Goal: Information Seeking & Learning: Learn about a topic

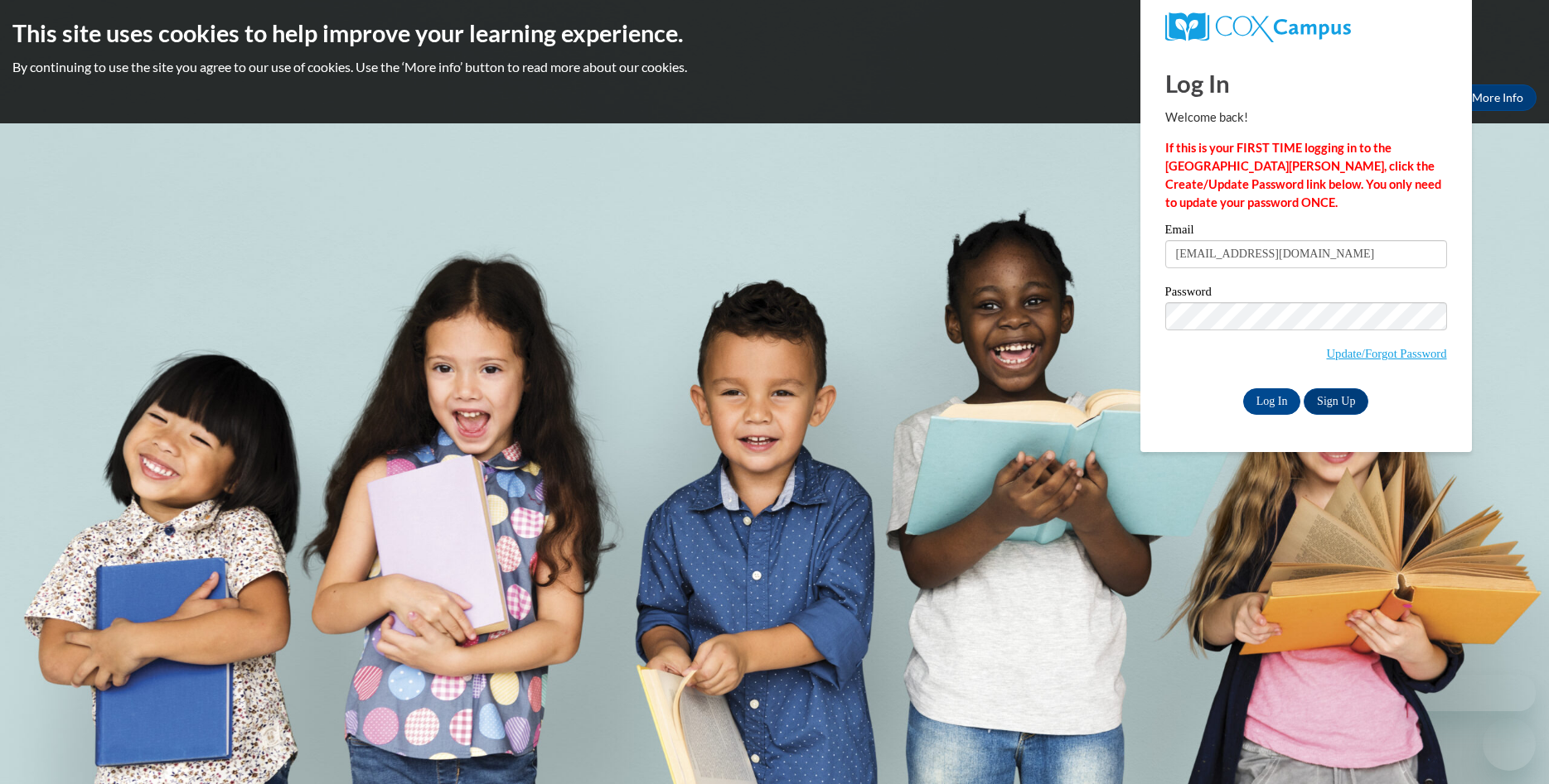
click at [1266, 397] on input "Log In" at bounding box center [1272, 401] width 58 height 26
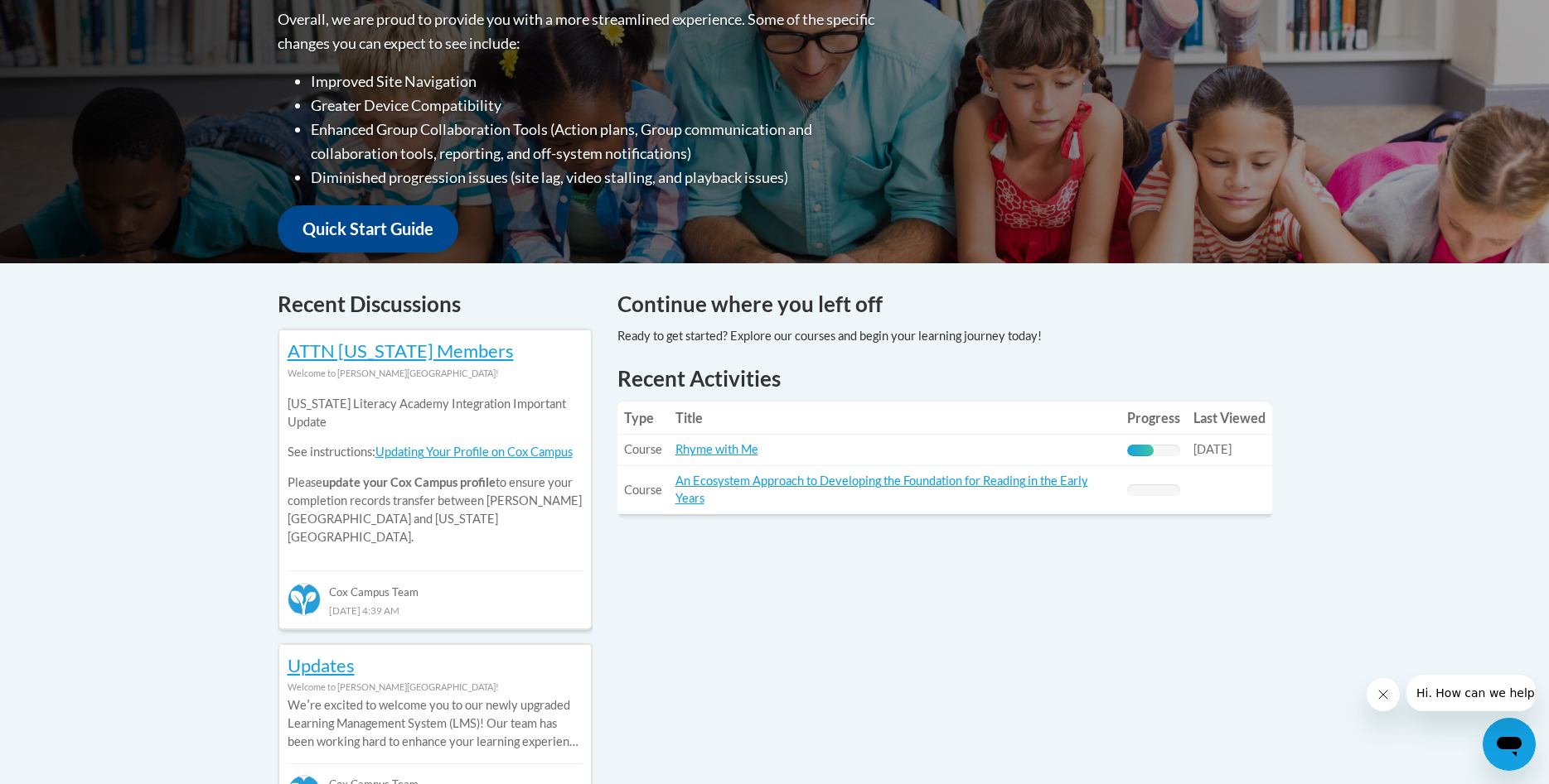
scroll to position [422, 0]
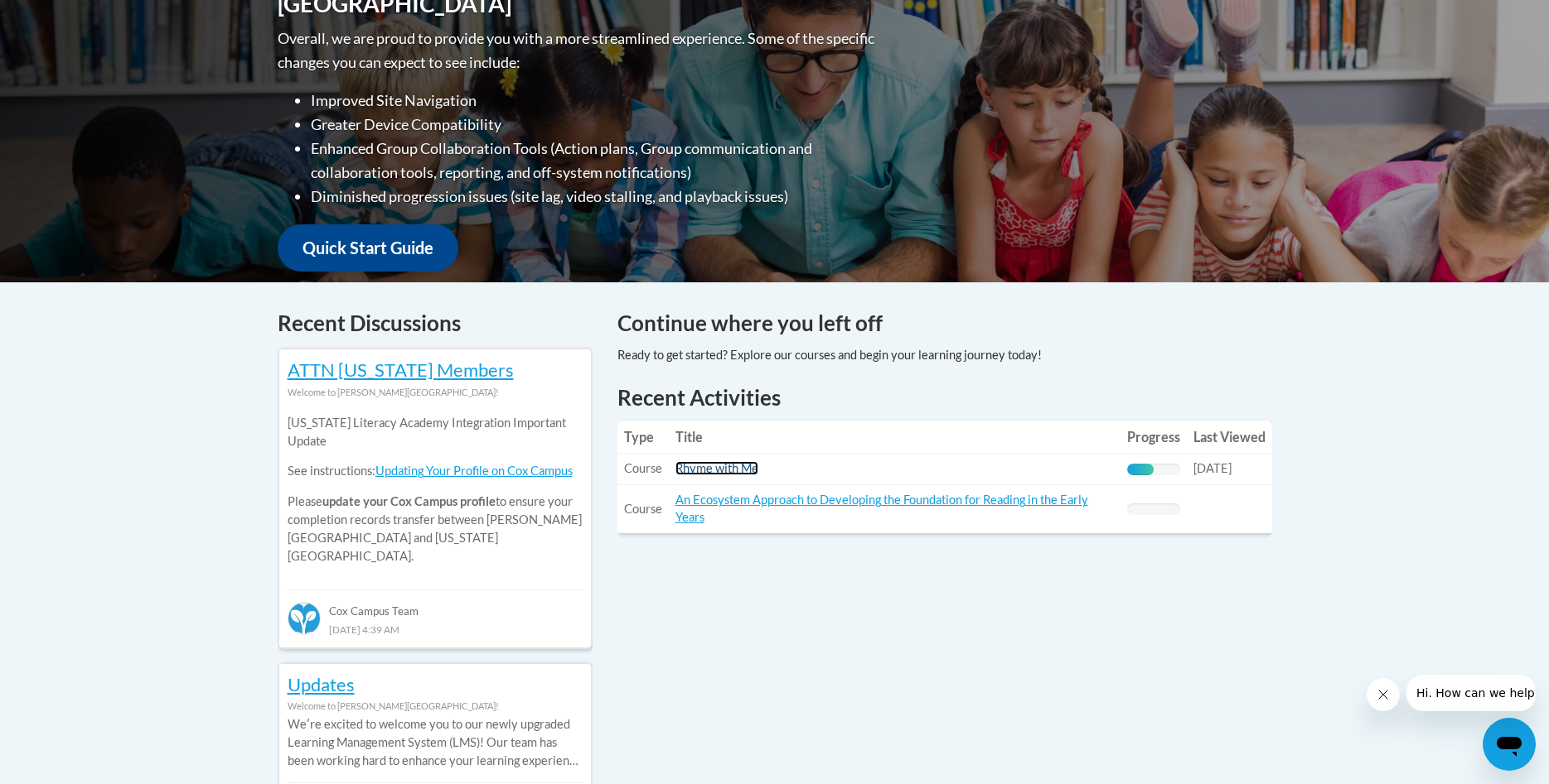
click at [741, 466] on link "Rhyme with Me" at bounding box center [716, 468] width 83 height 15
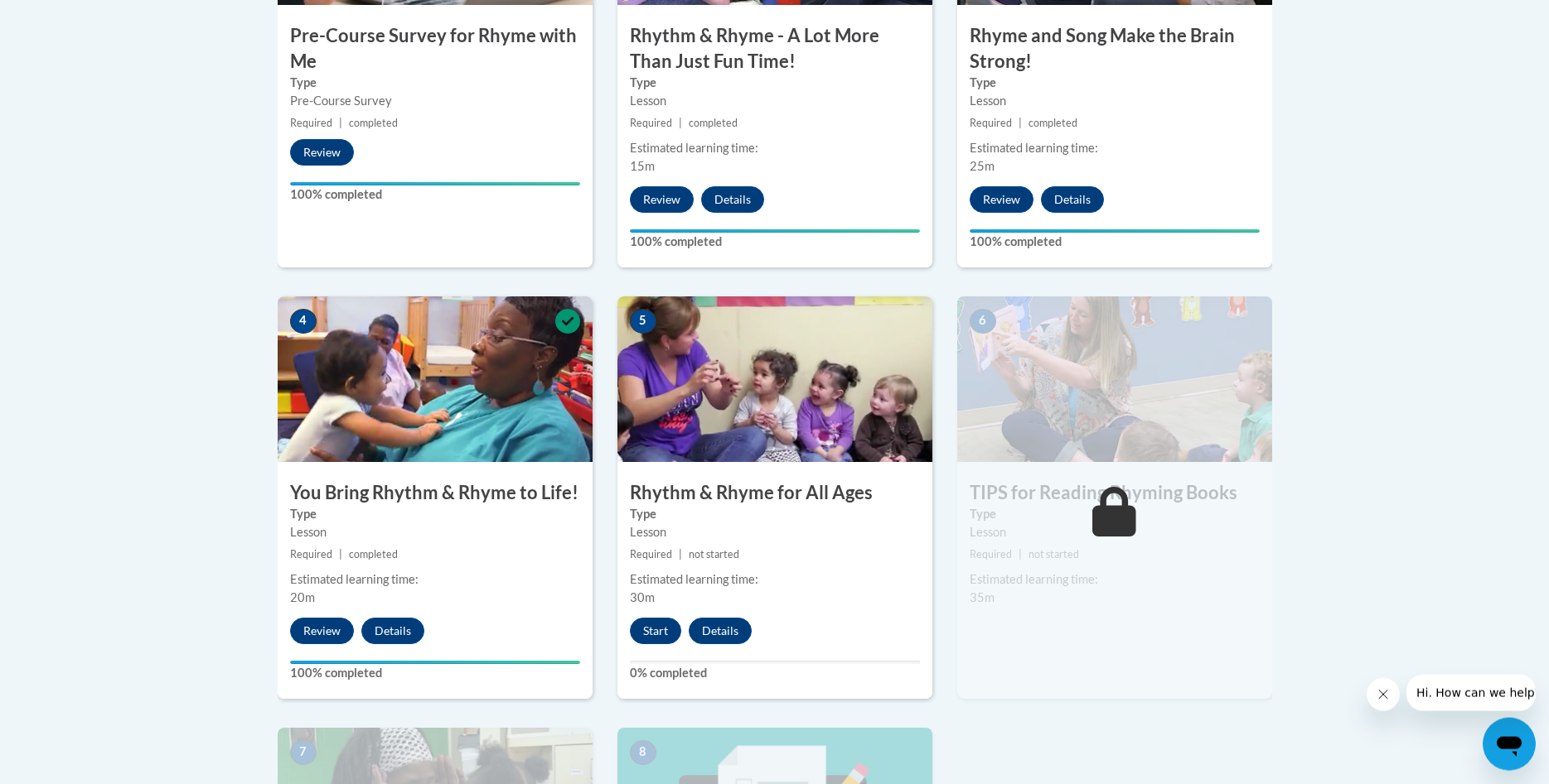
scroll to position [845, 0]
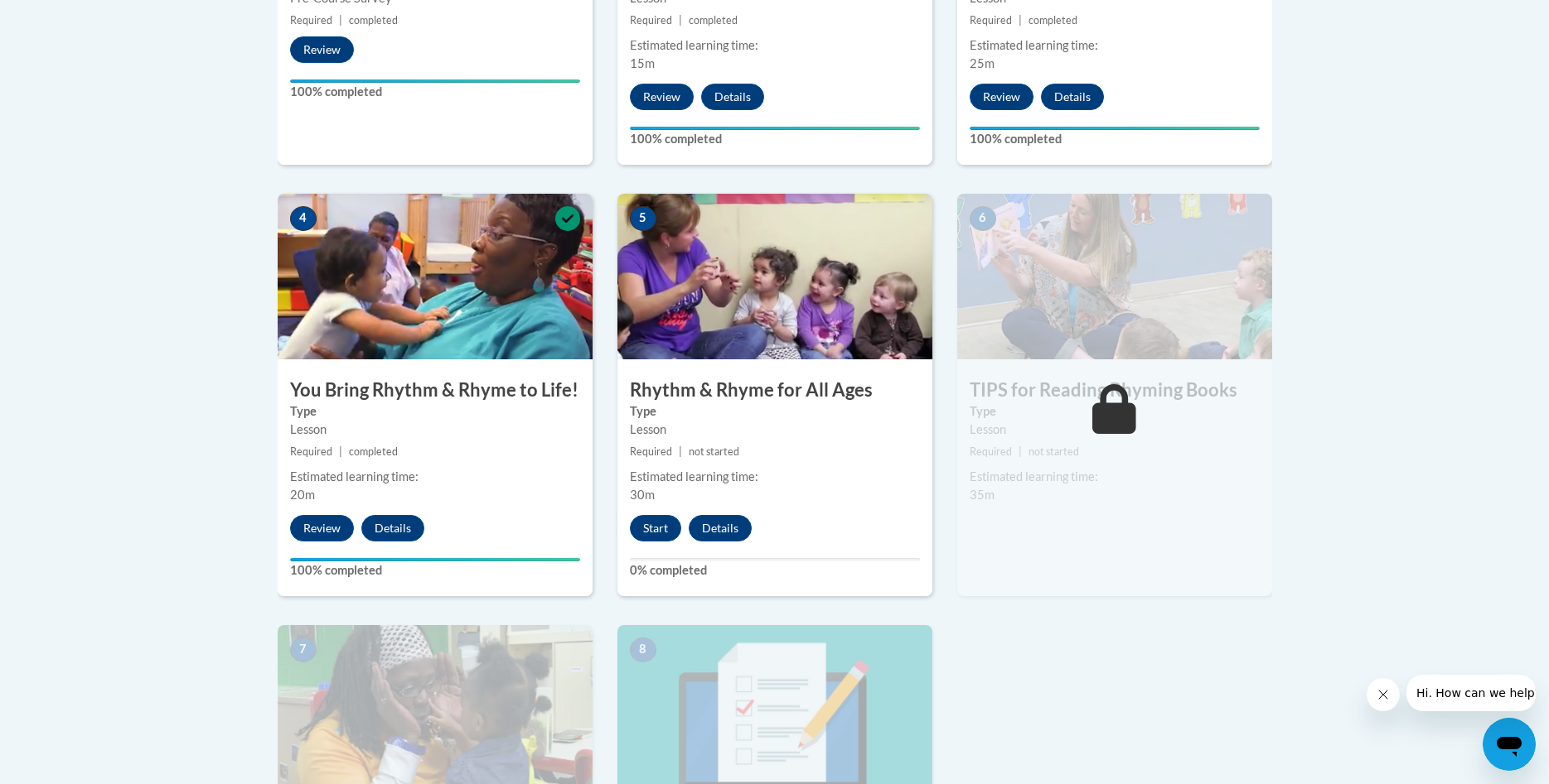
click at [684, 530] on div "Start Details Feedback" at bounding box center [695, 528] width 155 height 26
click at [675, 533] on button "Start" at bounding box center [656, 528] width 52 height 26
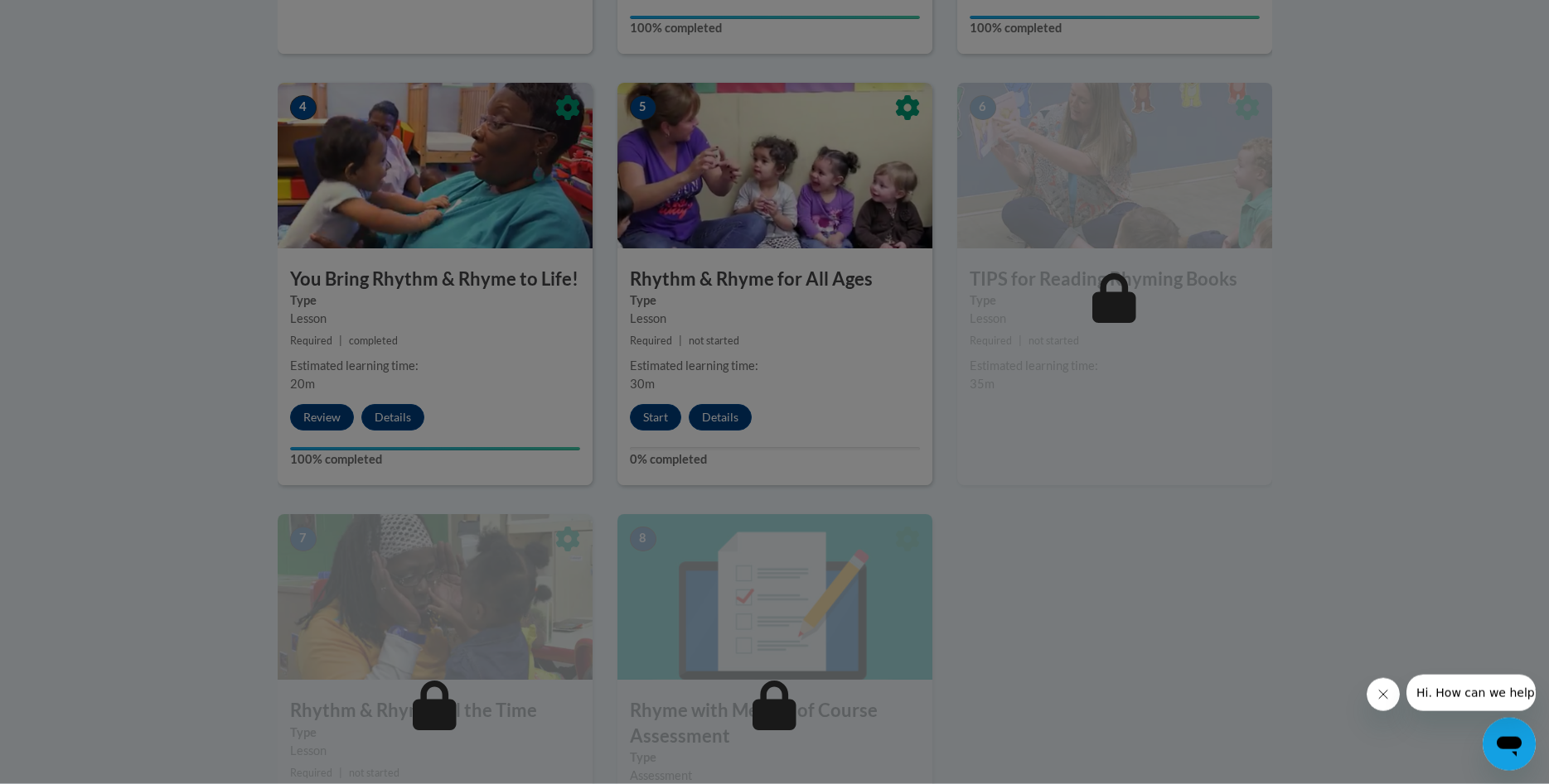
scroll to position [1182, 0]
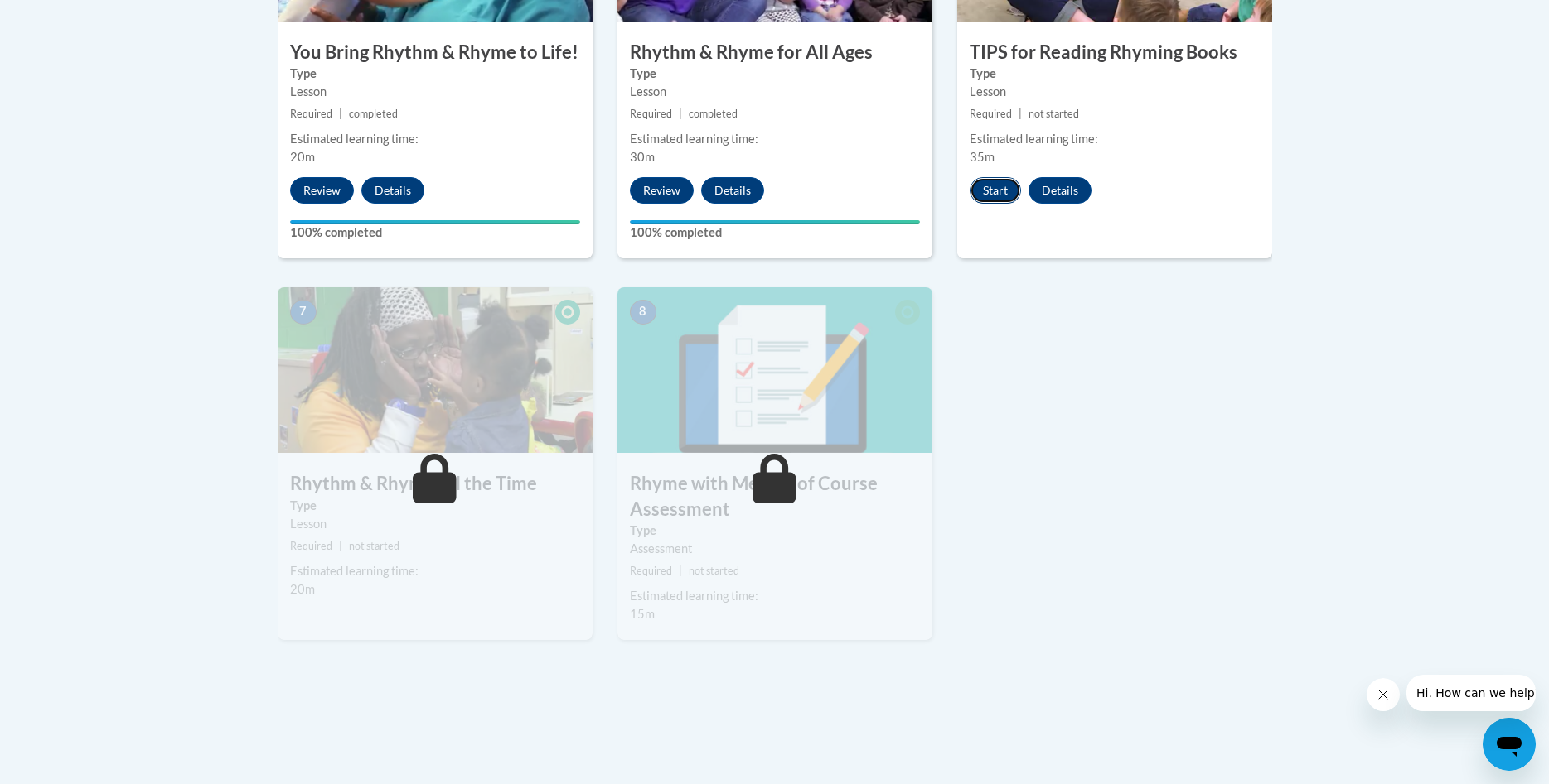
click at [1007, 189] on button "Start" at bounding box center [995, 190] width 52 height 26
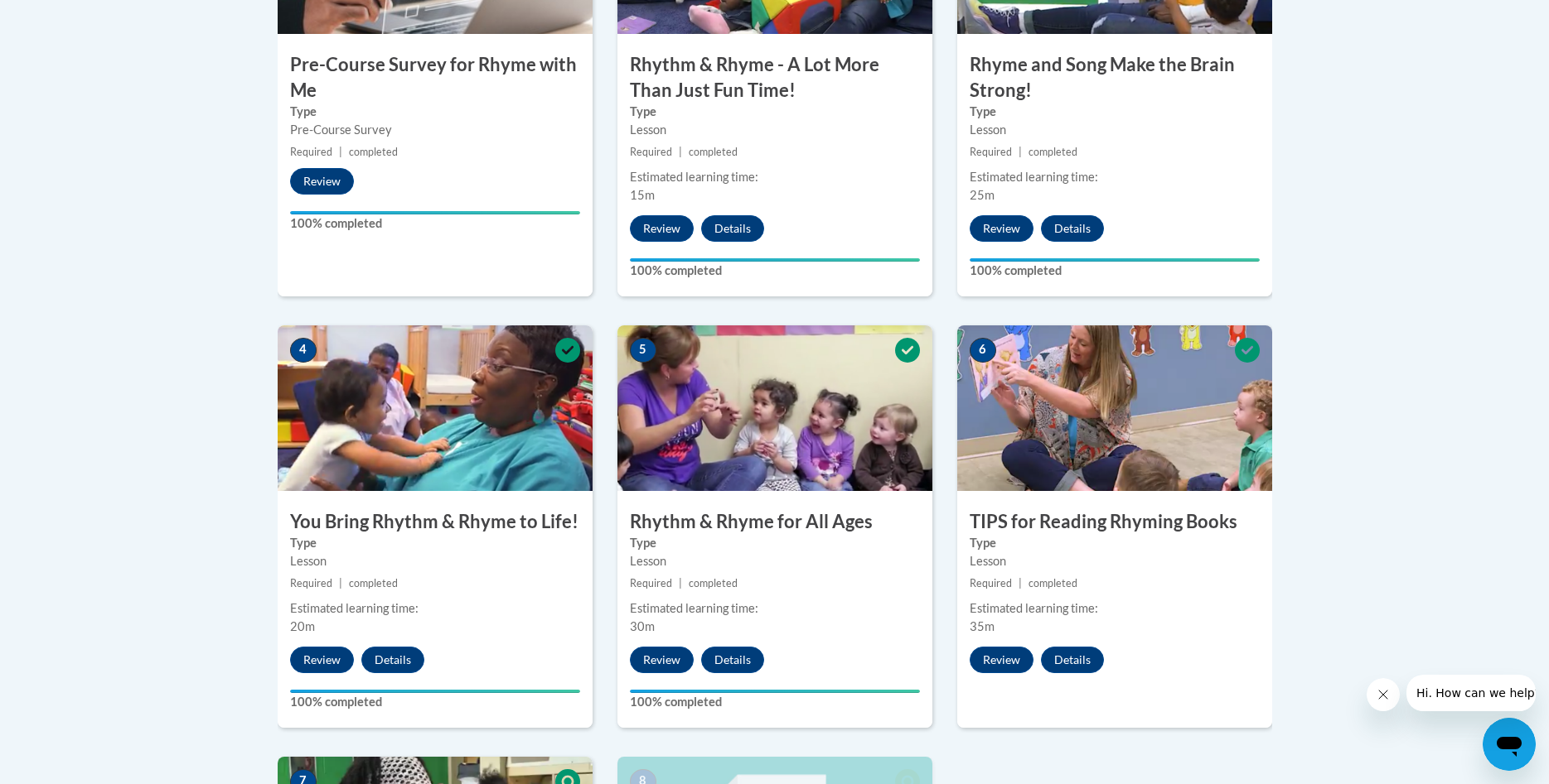
scroll to position [375, 0]
